Goal: Share content: Share content

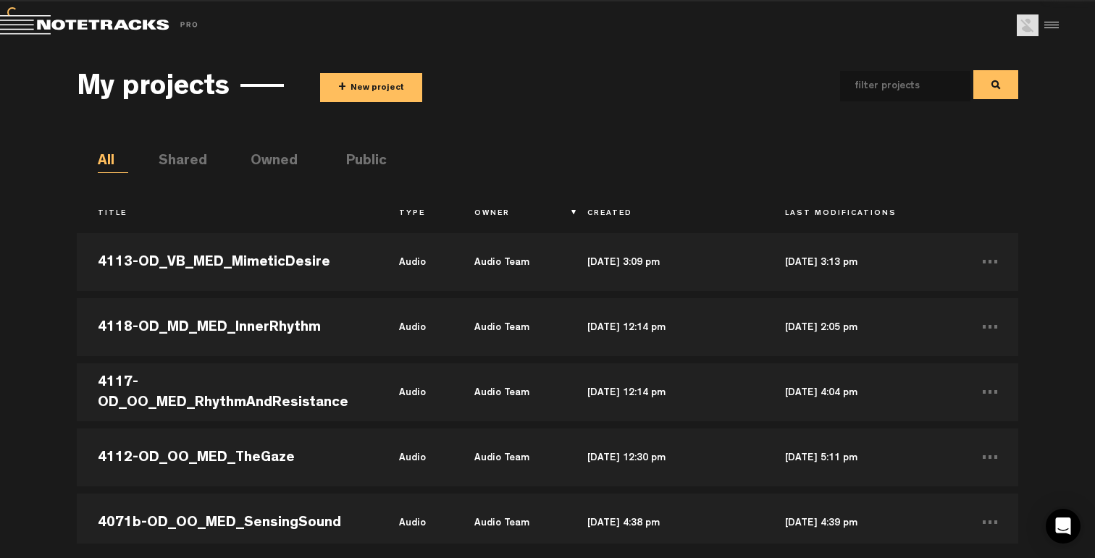
click at [380, 85] on button "+ New project" at bounding box center [371, 87] width 102 height 29
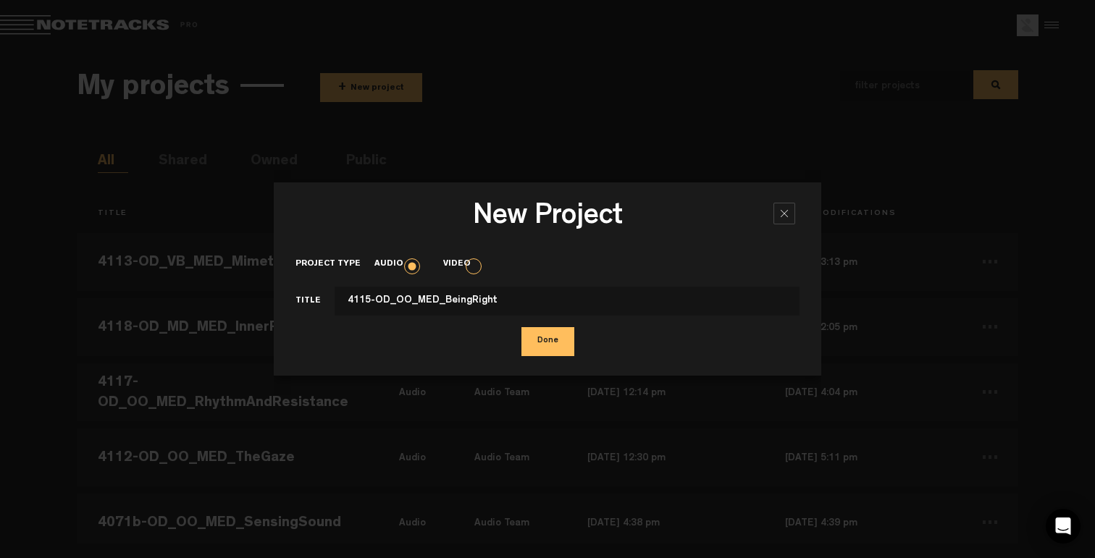
type input "4115-OD_OO_MED_BeingRight"
click at [521, 327] on button "Done" at bounding box center [547, 341] width 53 height 29
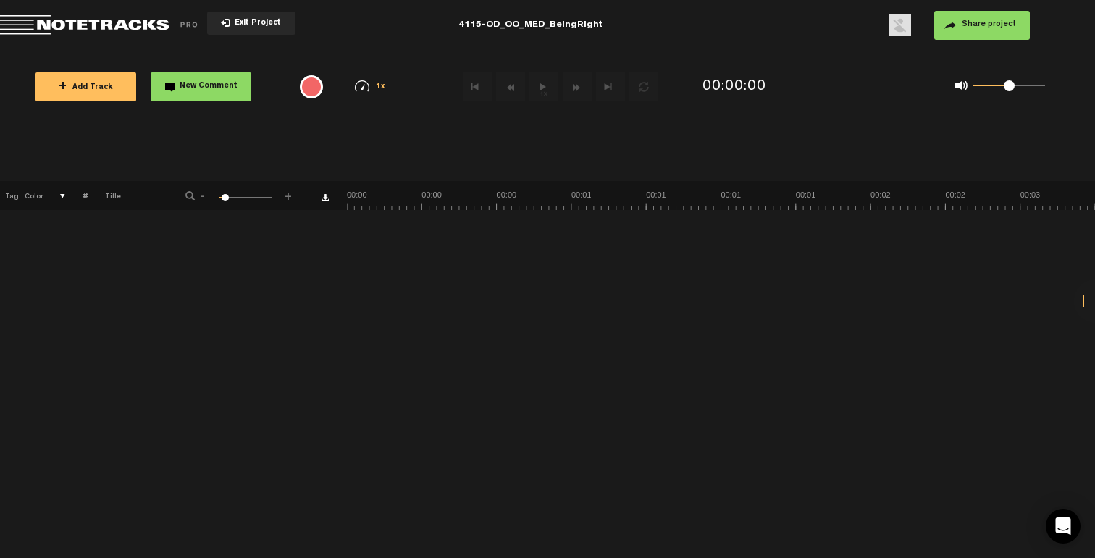
click at [977, 17] on button "Share project" at bounding box center [982, 25] width 96 height 29
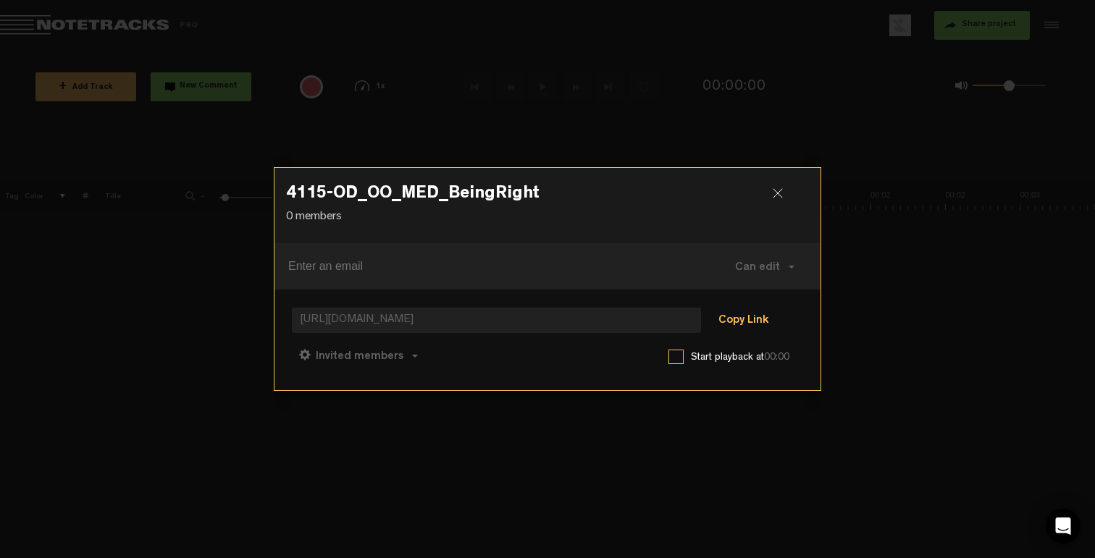
click at [765, 315] on button "Copy Link" at bounding box center [743, 321] width 79 height 29
drag, startPoint x: 450, startPoint y: 360, endPoint x: 478, endPoint y: 353, distance: 28.3
click at [450, 360] on span "Can comment" at bounding box center [423, 357] width 74 height 12
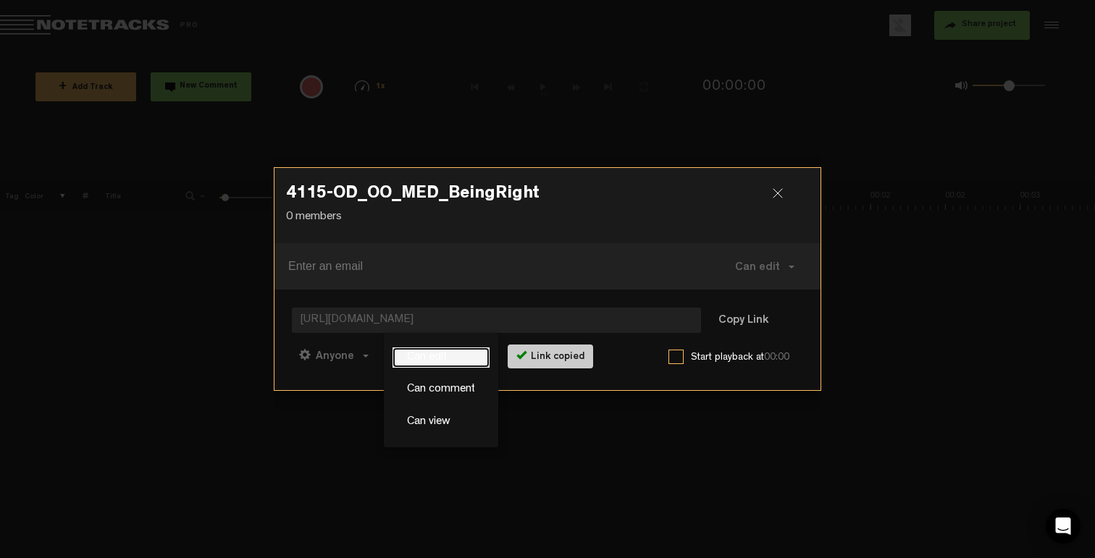
drag, startPoint x: 432, startPoint y: 352, endPoint x: 468, endPoint y: 353, distance: 36.2
click at [433, 352] on link "Can edit" at bounding box center [440, 358] width 97 height 21
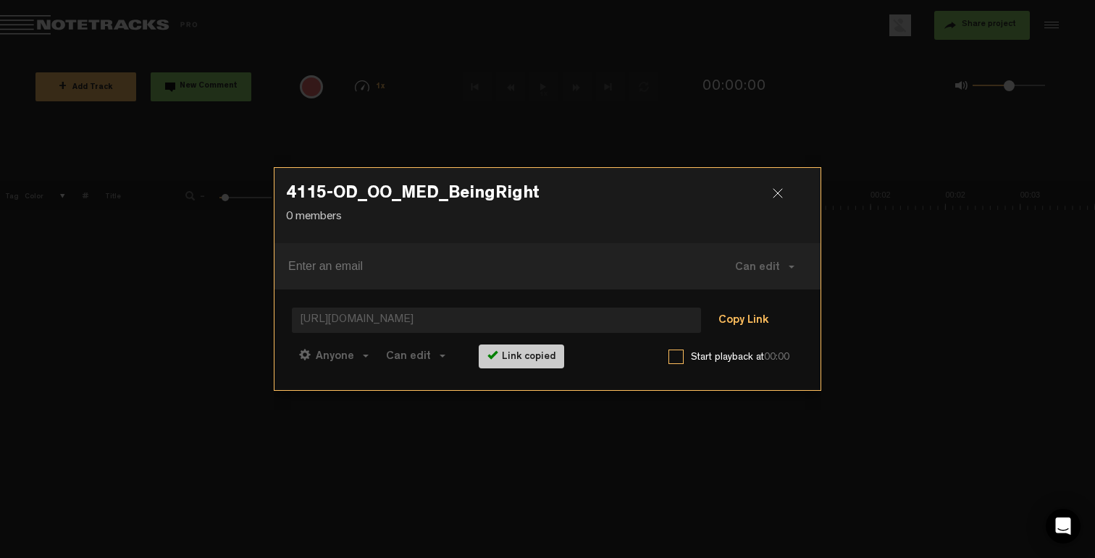
click at [763, 318] on button "Copy Link" at bounding box center [743, 321] width 79 height 29
click at [779, 195] on div at bounding box center [784, 199] width 22 height 22
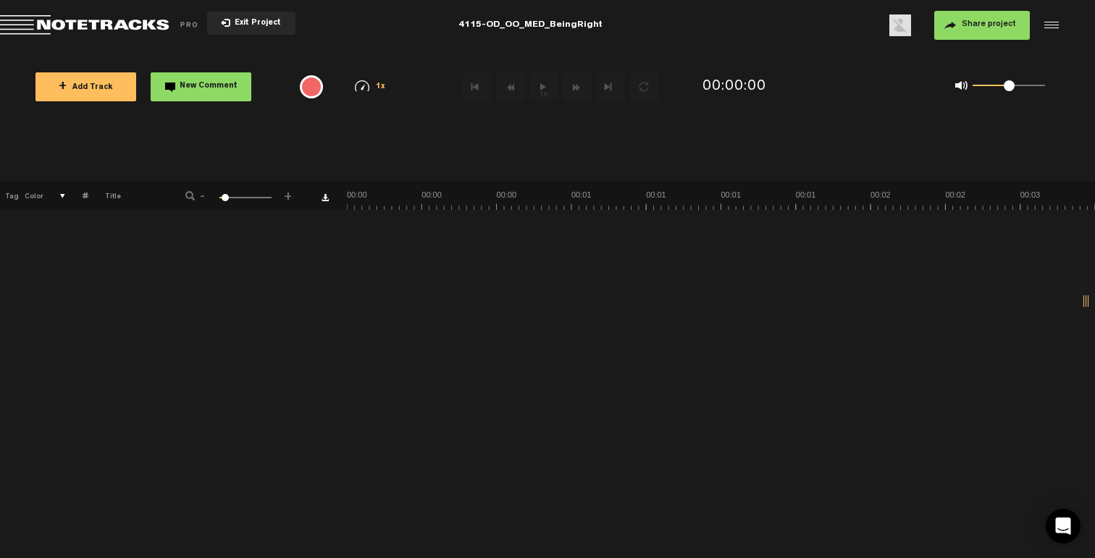
click at [104, 78] on button "+ Add Track" at bounding box center [85, 86] width 101 height 29
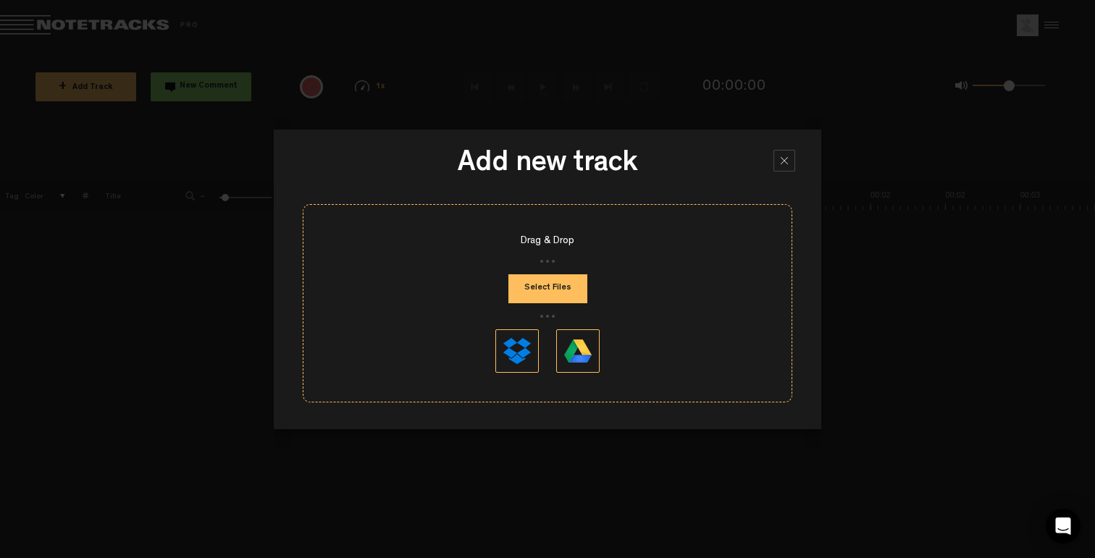
click at [537, 298] on button "Select Files" at bounding box center [547, 288] width 79 height 29
